Goal: Task Accomplishment & Management: Manage account settings

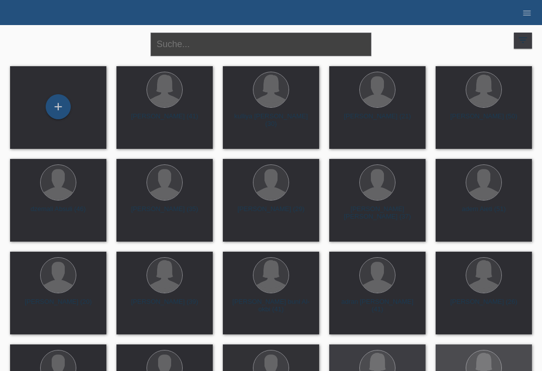
click at [193, 45] on input "text" at bounding box center [261, 45] width 221 height 24
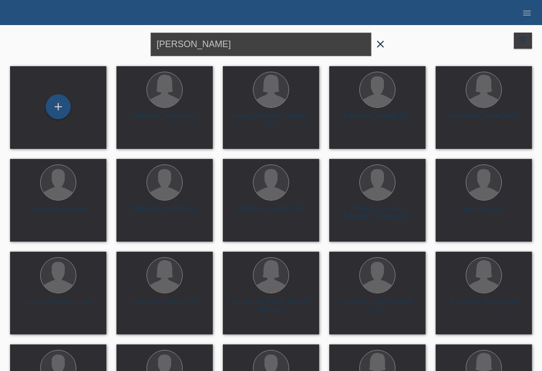
type input "Amsler"
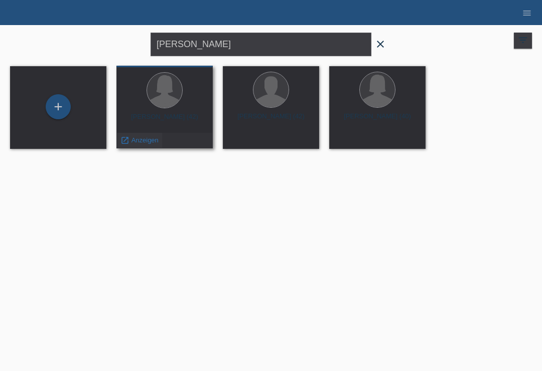
click at [137, 144] on span "Anzeigen" at bounding box center [145, 141] width 27 height 8
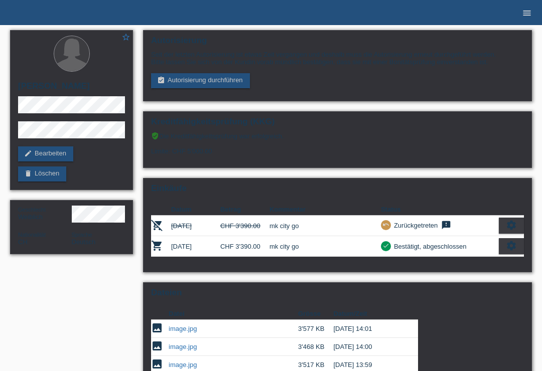
click at [527, 10] on icon "menu" at bounding box center [527, 13] width 10 height 10
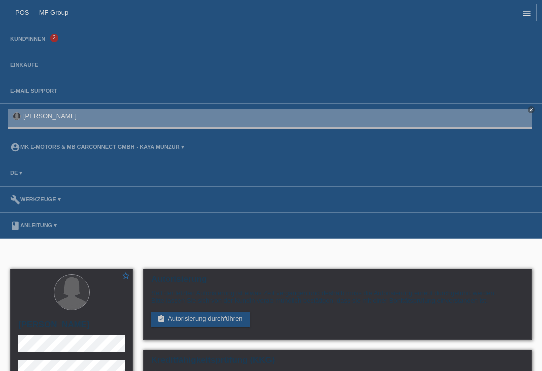
click at [21, 38] on link "Kund*innen" at bounding box center [27, 39] width 45 height 6
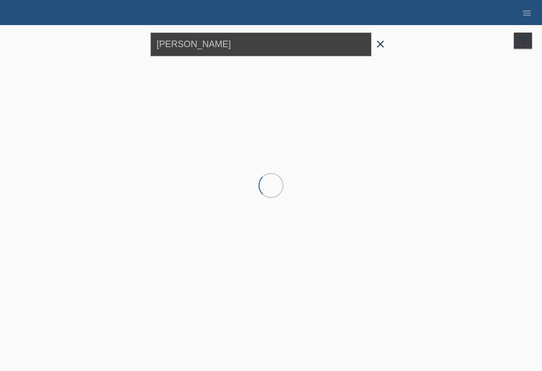
click at [230, 48] on input "[PERSON_NAME]" at bounding box center [261, 45] width 221 height 24
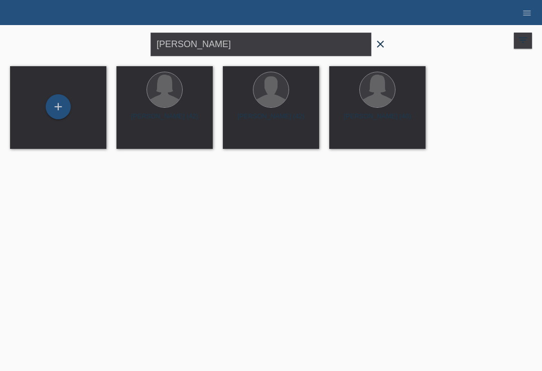
click at [380, 44] on icon "close" at bounding box center [380, 44] width 12 height 12
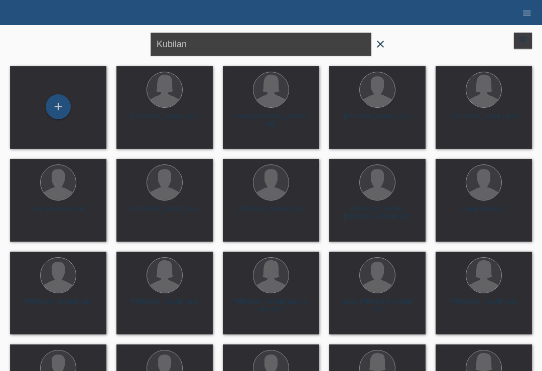
type input "Kubilan"
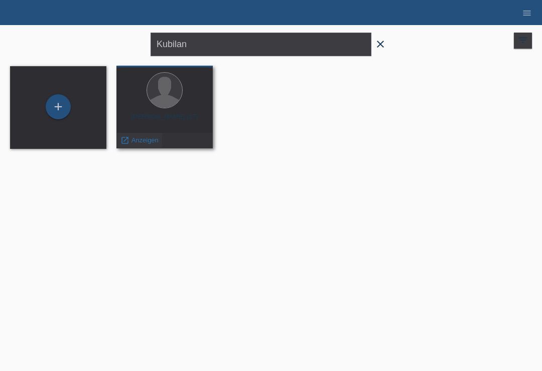
click at [134, 138] on span "Anzeigen" at bounding box center [145, 141] width 27 height 8
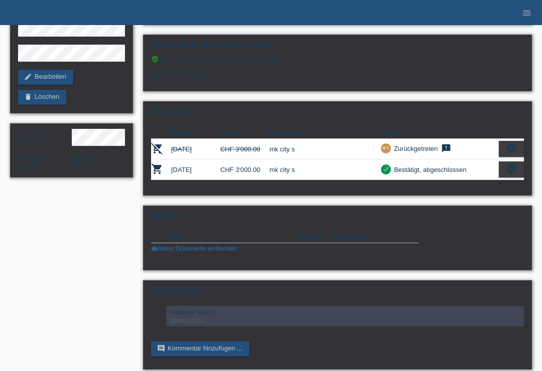
scroll to position [88, 0]
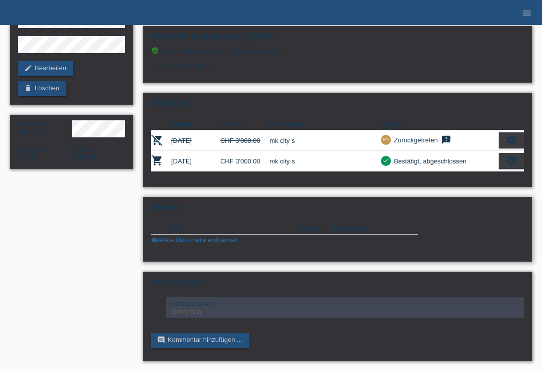
click at [170, 260] on div "Dateien Datei Grösse Datum/Zeit image image.jpg 2'684 KB [DATE] 15:59 delete" at bounding box center [337, 229] width 389 height 65
click at [171, 244] on link "visibility Ältere Dokumente einblenden" at bounding box center [194, 240] width 86 height 7
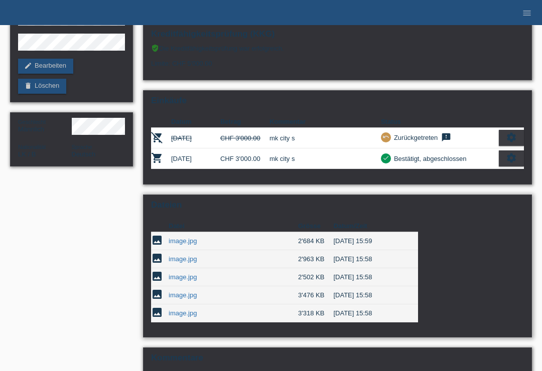
click at [181, 299] on link "image.jpg" at bounding box center [183, 296] width 28 height 8
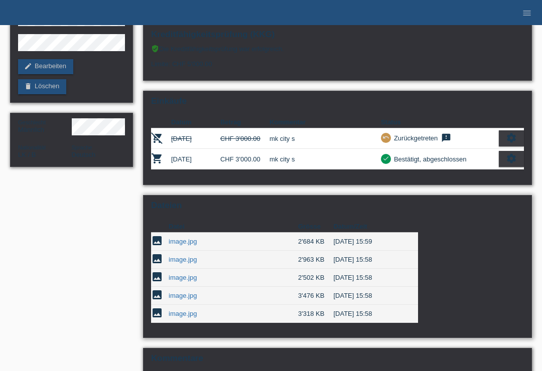
click at [174, 282] on link "image.jpg" at bounding box center [183, 278] width 28 height 8
click at [178, 264] on link "image.jpg" at bounding box center [183, 260] width 28 height 8
click at [180, 245] on link "image.jpg" at bounding box center [183, 242] width 28 height 8
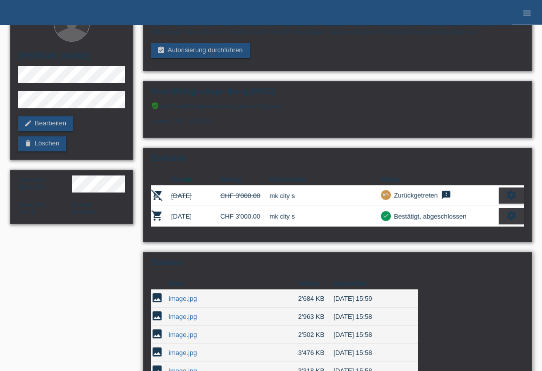
scroll to position [0, 0]
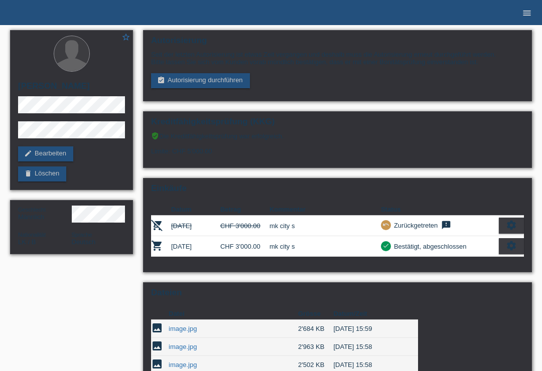
click at [537, 14] on link "menu" at bounding box center [527, 13] width 20 height 6
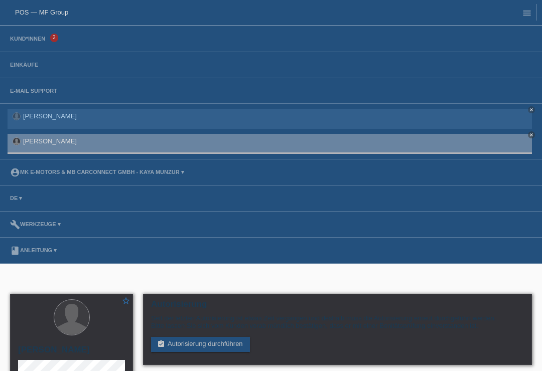
click at [20, 34] on li "Kund*innen 2" at bounding box center [271, 39] width 542 height 26
click at [40, 40] on link "Kund*innen" at bounding box center [27, 39] width 45 height 6
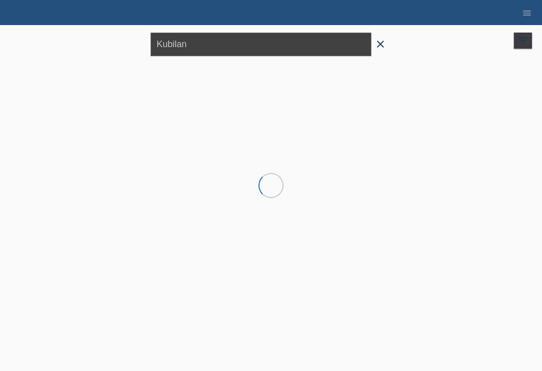
click at [200, 45] on input "Kubilan" at bounding box center [261, 45] width 221 height 24
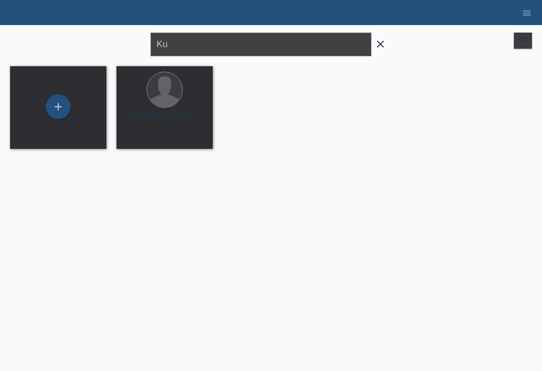
type input "K"
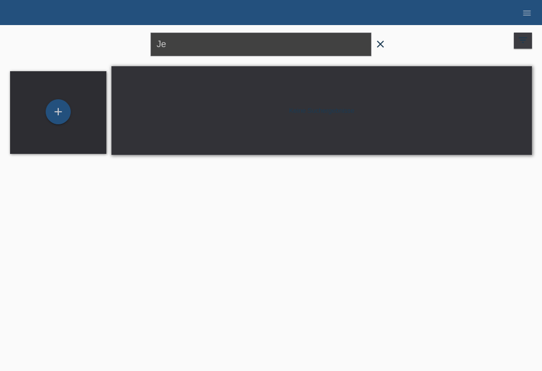
type input "J"
type input "[PERSON_NAME]"
click at [390, 38] on span "close" at bounding box center [380, 45] width 20 height 15
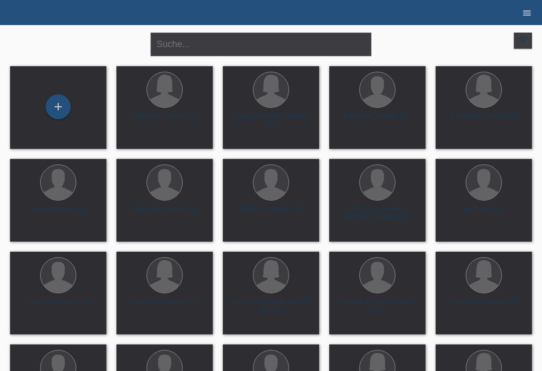
click at [533, 12] on link "menu" at bounding box center [527, 13] width 20 height 6
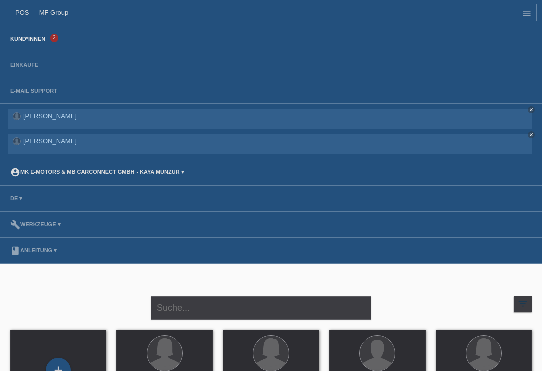
click at [110, 175] on link "account_circle MK E-MOTORS & MB CarConnect GmbH - Kaya Munzur ▾" at bounding box center [97, 172] width 184 height 6
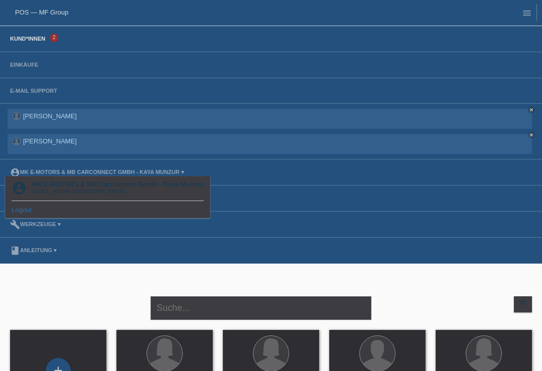
click at [21, 209] on link "Logout" at bounding box center [22, 210] width 20 height 8
